Goal: Find contact information: Find contact information

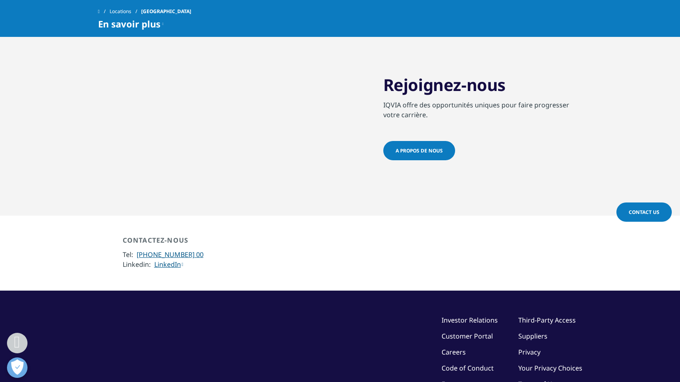
scroll to position [2051, 0]
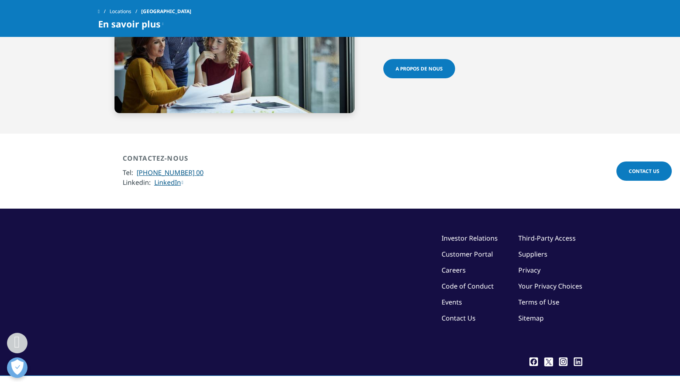
click at [471, 314] on link "Contact Us" at bounding box center [458, 318] width 34 height 9
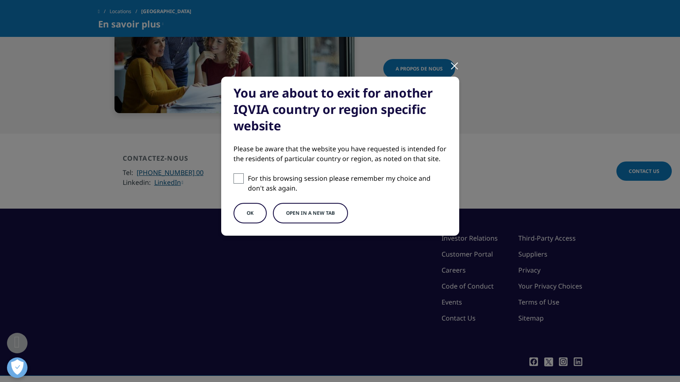
click at [265, 207] on div "OK Open in a new tab" at bounding box center [339, 213] width 213 height 21
click at [258, 211] on button "OK" at bounding box center [249, 213] width 33 height 21
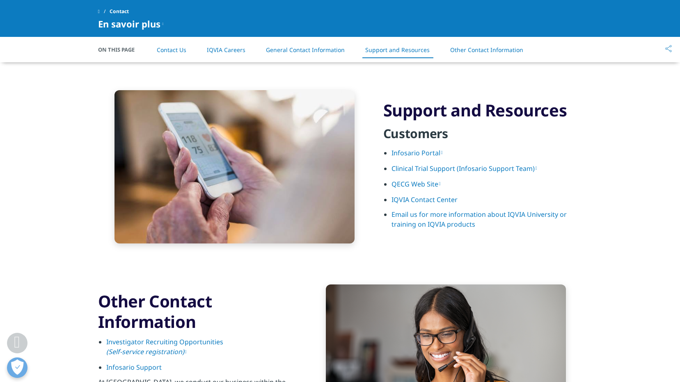
scroll to position [834, 0]
